Goal: Task Accomplishment & Management: Use online tool/utility

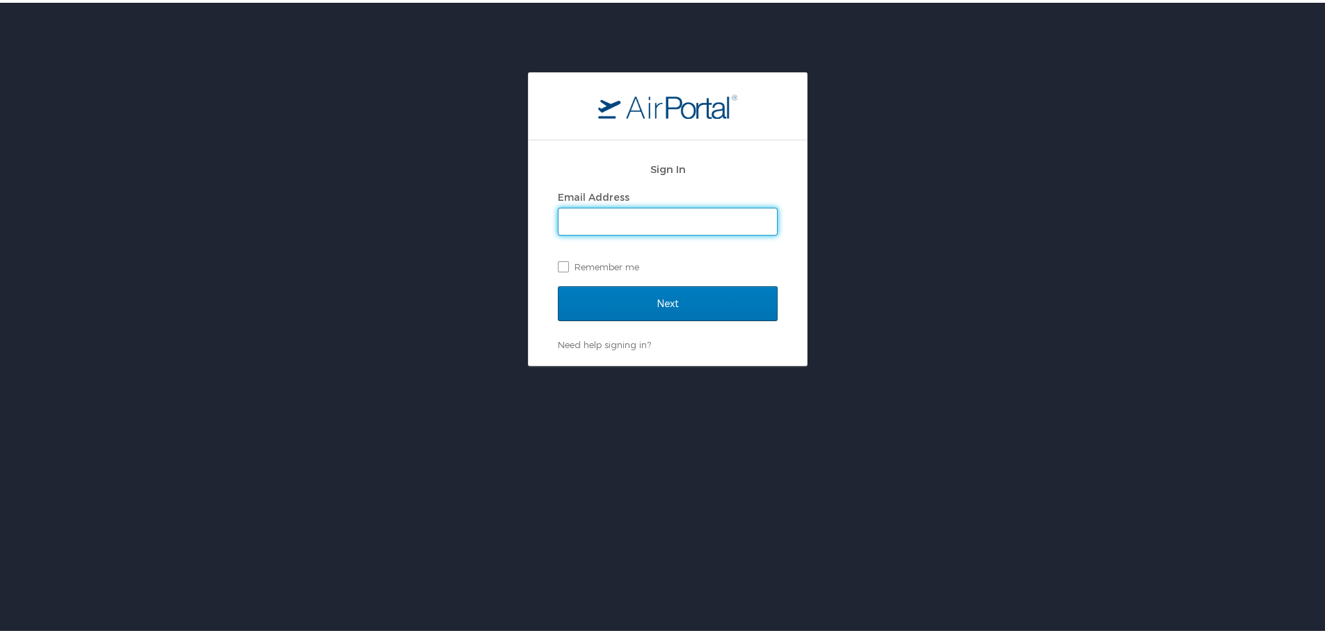
type input "[PERSON_NAME][EMAIL_ADDRESS][PERSON_NAME][DOMAIN_NAME]"
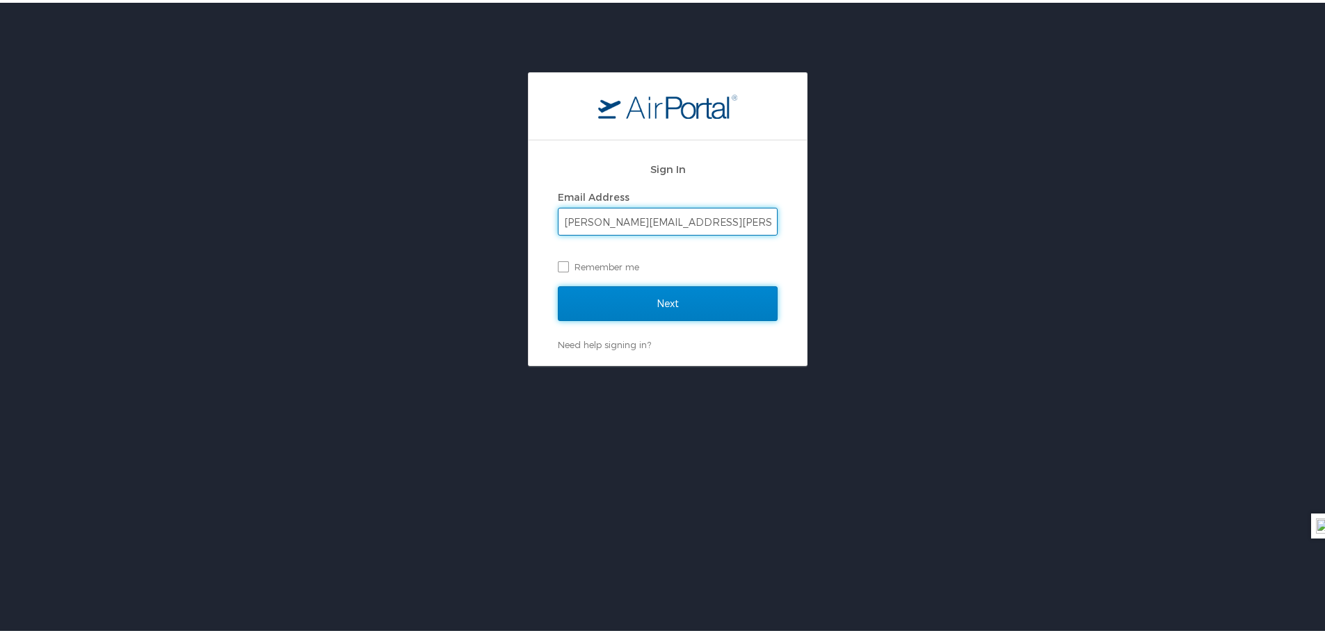
click at [677, 293] on input "Next" at bounding box center [668, 301] width 220 height 35
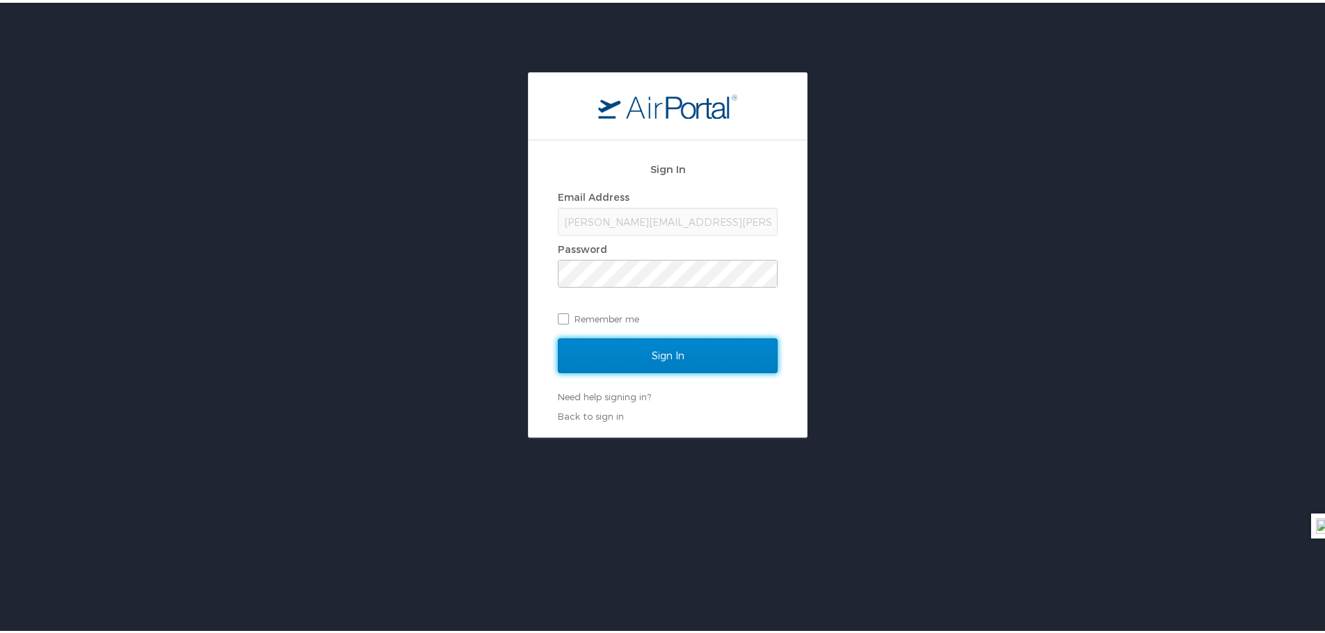
click at [645, 354] on input "Sign In" at bounding box center [668, 353] width 220 height 35
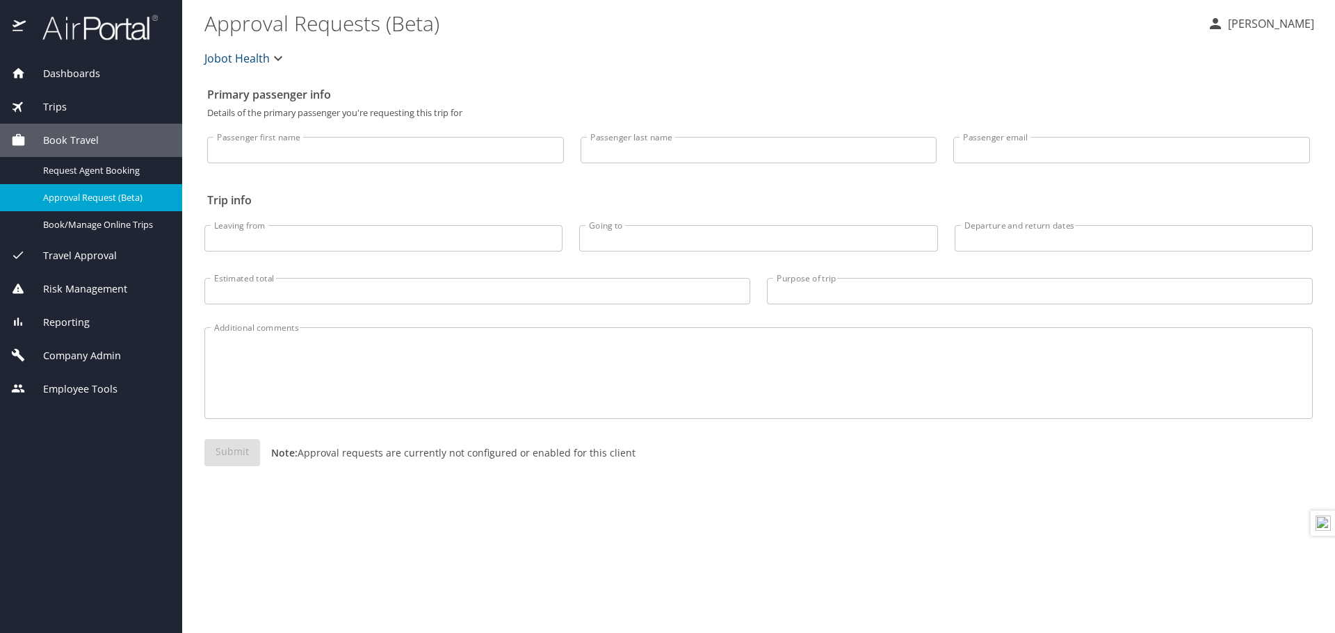
click at [86, 287] on span "Risk Management" at bounding box center [77, 289] width 102 height 15
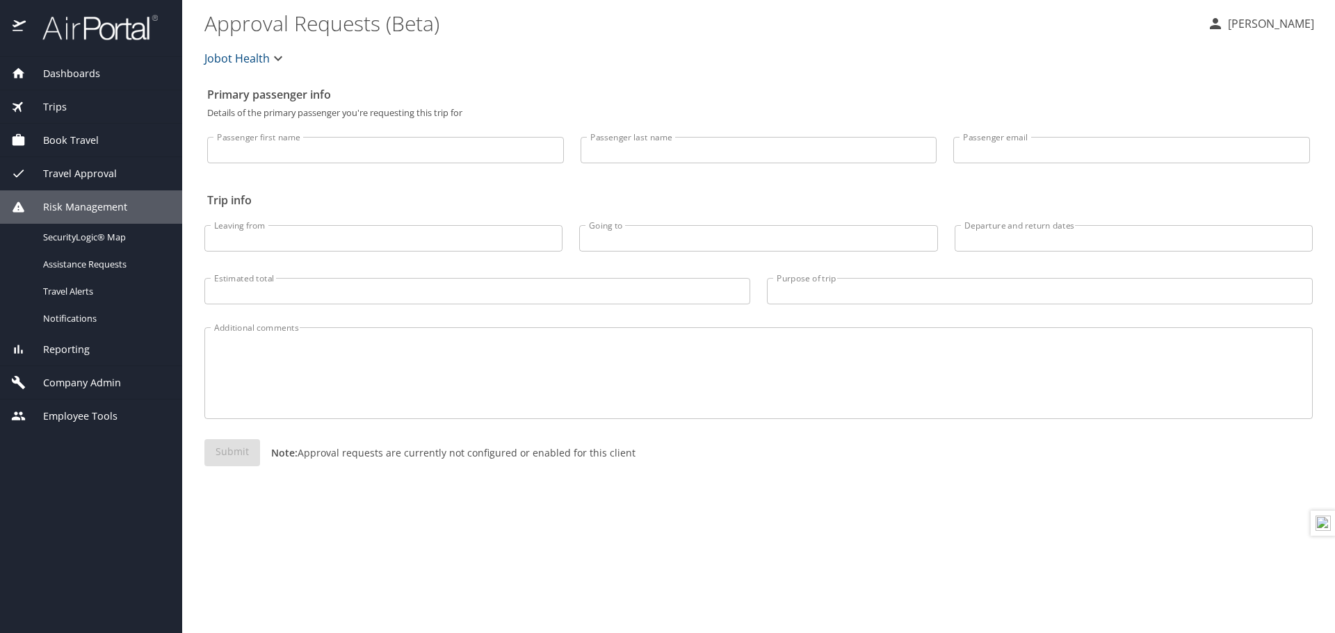
click at [72, 341] on div "Reporting" at bounding box center [91, 349] width 182 height 33
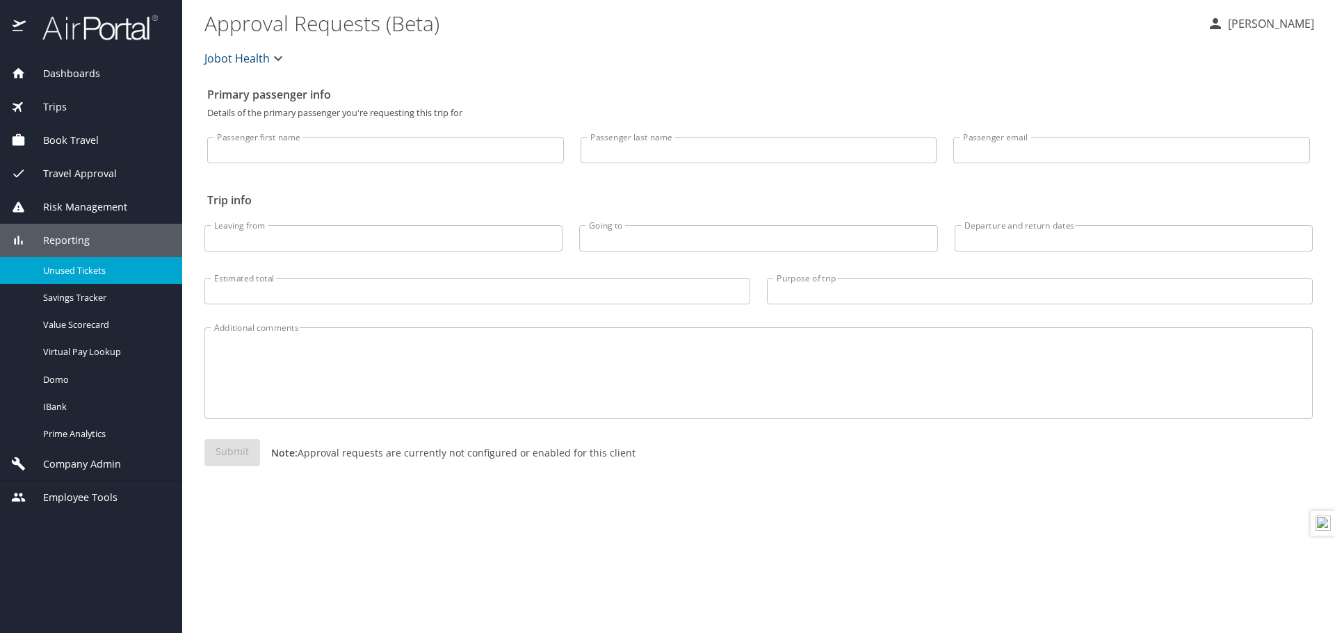
click at [79, 273] on span "Unused Tickets" at bounding box center [104, 270] width 122 height 13
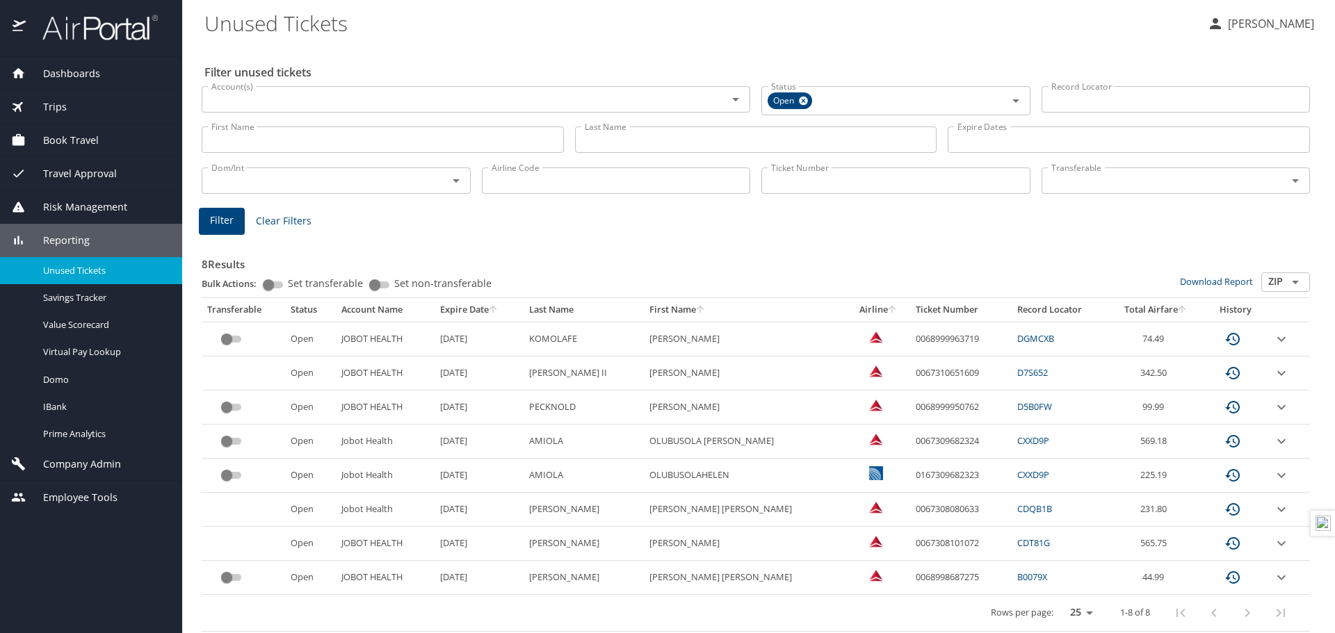
click at [70, 231] on div "Reporting" at bounding box center [91, 240] width 182 height 33
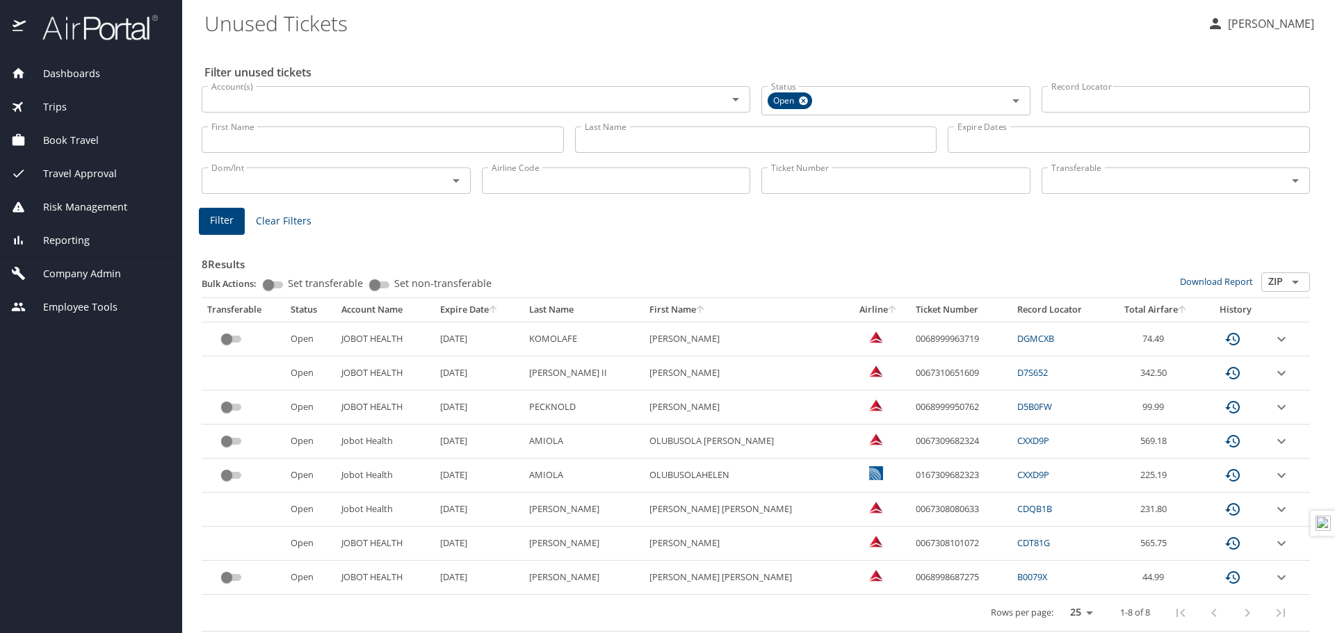
click at [76, 143] on span "Book Travel" at bounding box center [62, 140] width 73 height 15
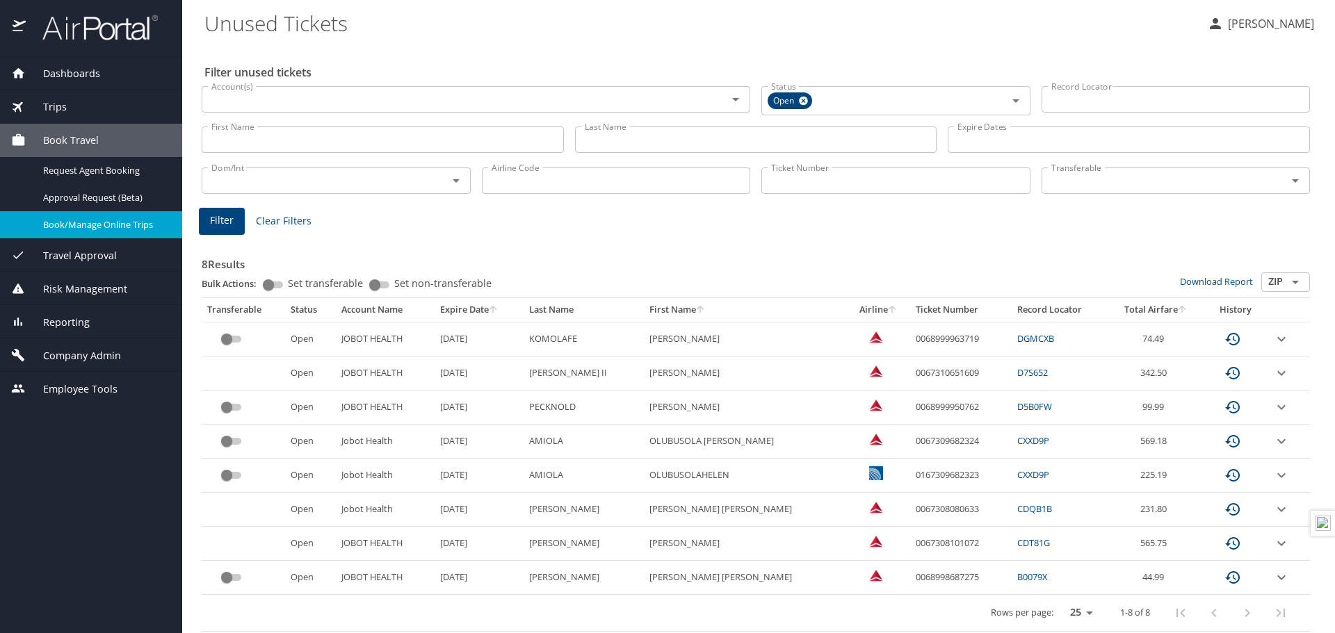
click at [83, 224] on span "Book/Manage Online Trips" at bounding box center [104, 224] width 122 height 13
